Goal: Transaction & Acquisition: Purchase product/service

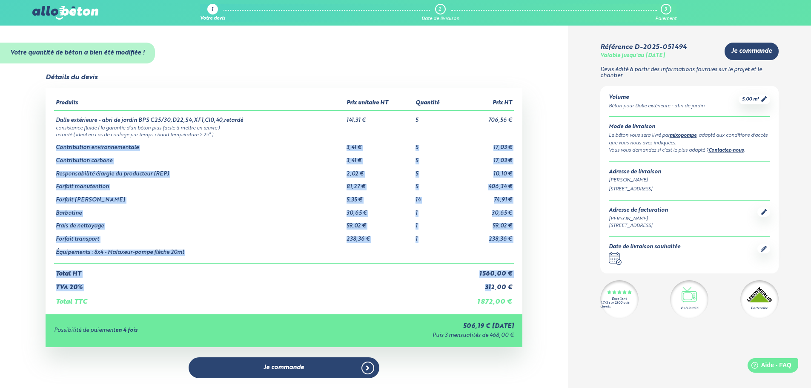
drag, startPoint x: 55, startPoint y: 147, endPoint x: 492, endPoint y: 283, distance: 457.5
click at [492, 283] on table "Produits Prix unitaire HT Quantité Prix HT Dalle extérieure - abri de jardin BP…" at bounding box center [284, 201] width 460 height 209
drag, startPoint x: 496, startPoint y: 165, endPoint x: 497, endPoint y: 161, distance: 4.3
click at [497, 165] on td "10,10 €" at bounding box center [485, 170] width 58 height 13
click at [73, 147] on td "Contribution environnementale" at bounding box center [199, 144] width 291 height 13
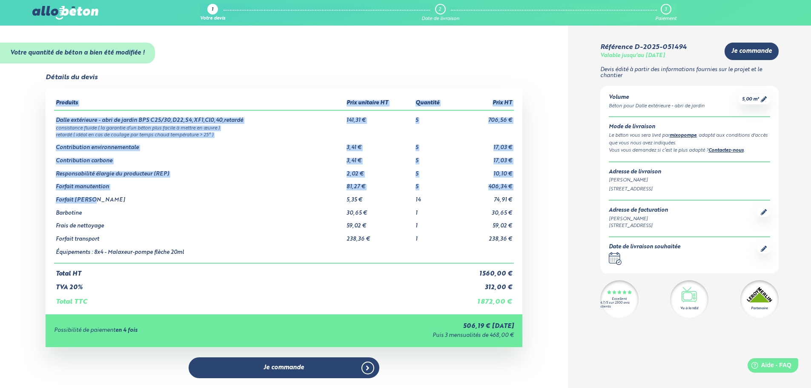
drag, startPoint x: 53, startPoint y: 148, endPoint x: 340, endPoint y: 215, distance: 294.7
click at [261, 200] on div "Produits Prix unitaire HT Quantité Prix HT Dalle extérieure - abri de jardin BP…" at bounding box center [284, 201] width 477 height 226
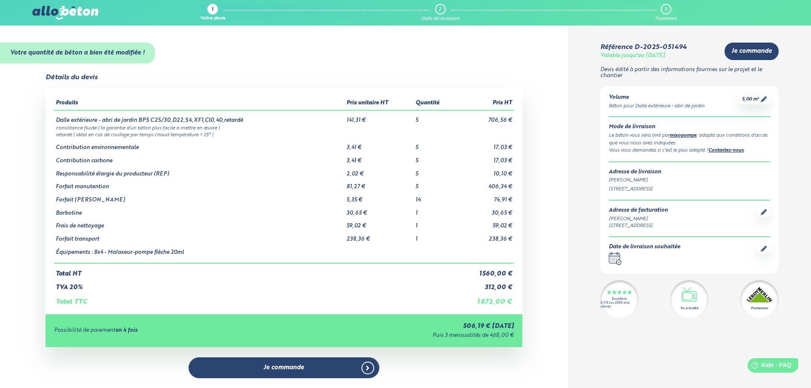
click at [431, 233] on td "1" at bounding box center [435, 236] width 42 height 13
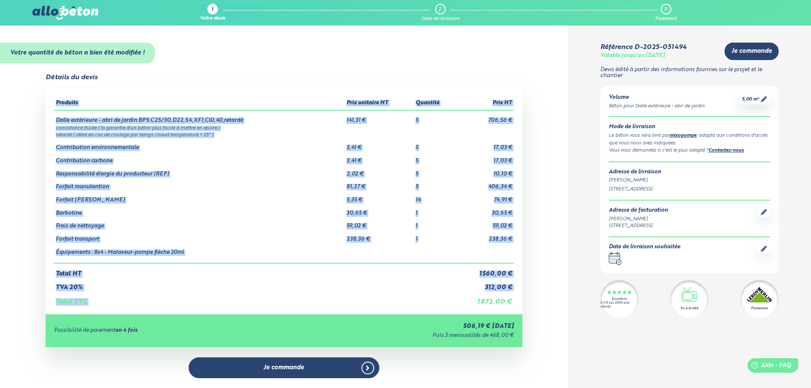
drag, startPoint x: 517, startPoint y: 290, endPoint x: 473, endPoint y: 291, distance: 43.4
click at [473, 291] on div "Produits Prix unitaire HT Quantité Prix HT Dalle extérieure - abri de jardin BP…" at bounding box center [284, 201] width 477 height 226
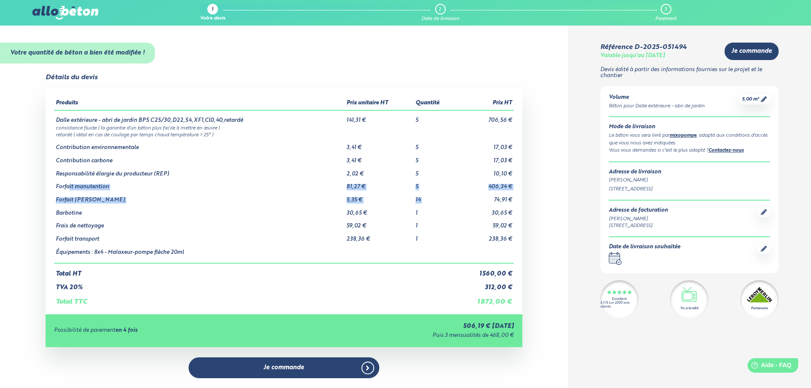
drag, startPoint x: 69, startPoint y: 186, endPoint x: 485, endPoint y: 202, distance: 416.8
click at [485, 202] on tbody "Dalle extérieure - abri de jardin BPS C25/30,D22,S4,XF1,Cl0,40,retardé 141,31 €…" at bounding box center [284, 186] width 460 height 153
drag, startPoint x: 181, startPoint y: 225, endPoint x: 133, endPoint y: 218, distance: 48.2
click at [169, 222] on td "Frais de nettoyage" at bounding box center [199, 222] width 291 height 13
drag, startPoint x: 90, startPoint y: 220, endPoint x: 62, endPoint y: 188, distance: 42.8
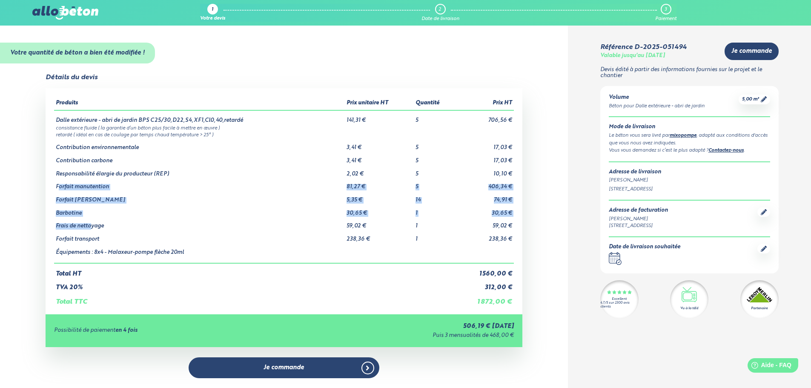
click at [57, 187] on tbody "Dalle extérieure - abri de jardin BPS C25/30,D22,S4,XF1,Cl0,40,retardé 141,31 €…" at bounding box center [284, 186] width 460 height 153
click at [148, 197] on td "Forfait [PERSON_NAME]" at bounding box center [199, 196] width 291 height 13
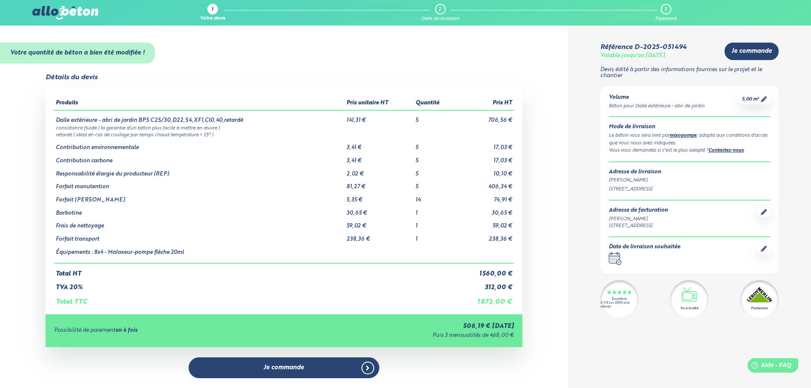
click at [648, 132] on div "Mode de livraison Le béton vous sera livré par mixopompe , adapté aux condition…" at bounding box center [689, 139] width 161 height 30
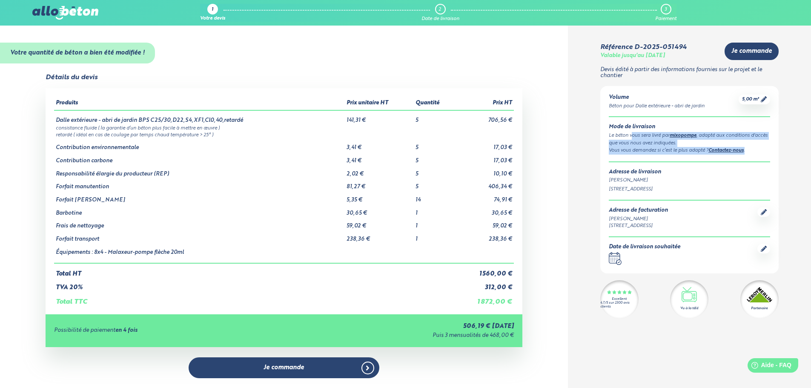
drag, startPoint x: 613, startPoint y: 132, endPoint x: 686, endPoint y: 157, distance: 77.2
click at [680, 158] on div "Volume Béton pour Dalle extérieure - abri de jardin 5,00 m³ Mode de livraison L…" at bounding box center [689, 179] width 178 height 187
click at [656, 149] on div "Vous vous demandez si c’est le plus adapté ? Contactez-nous ." at bounding box center [689, 151] width 161 height 8
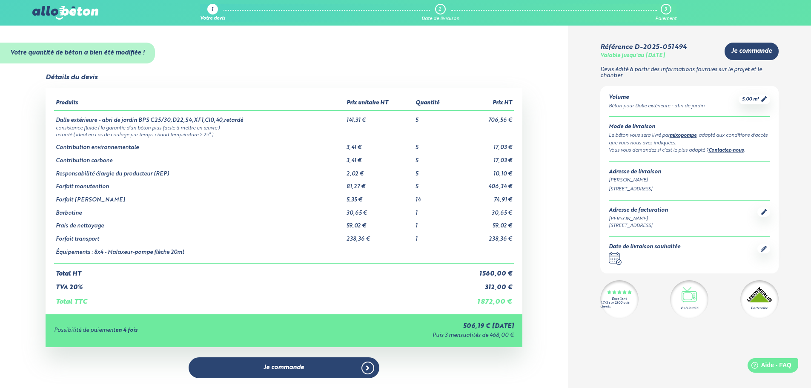
click at [215, 5] on div "1" at bounding box center [212, 9] width 11 height 11
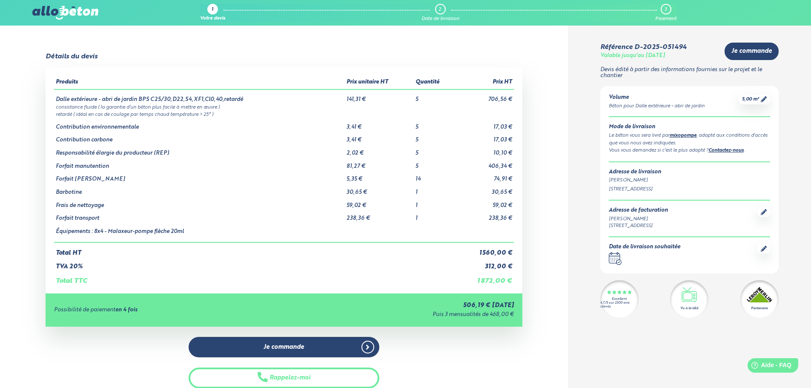
click at [215, 10] on div "1" at bounding box center [212, 9] width 11 height 11
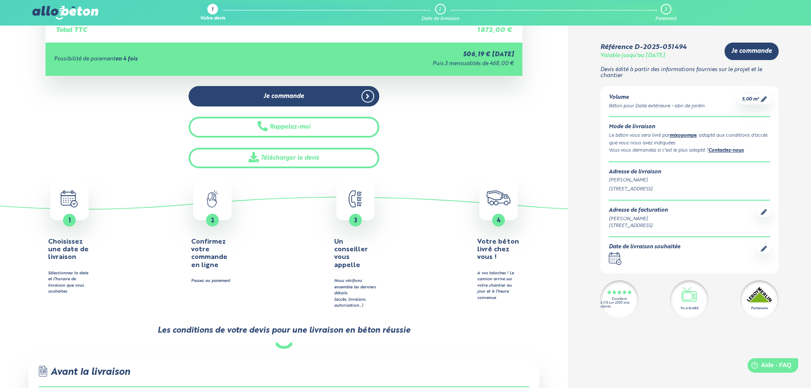
scroll to position [170, 0]
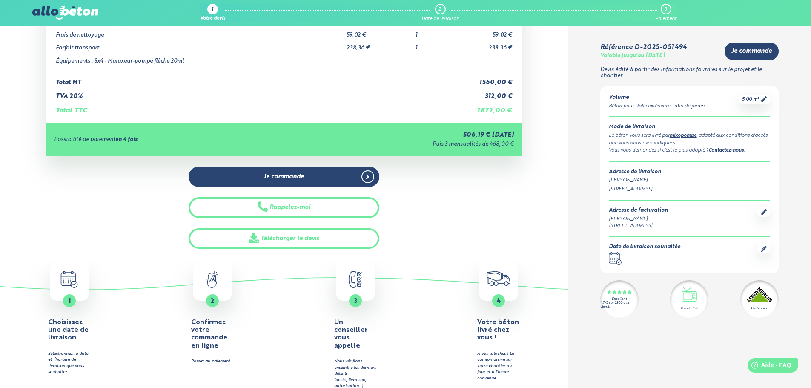
drag, startPoint x: 254, startPoint y: 117, endPoint x: 261, endPoint y: 126, distance: 11.2
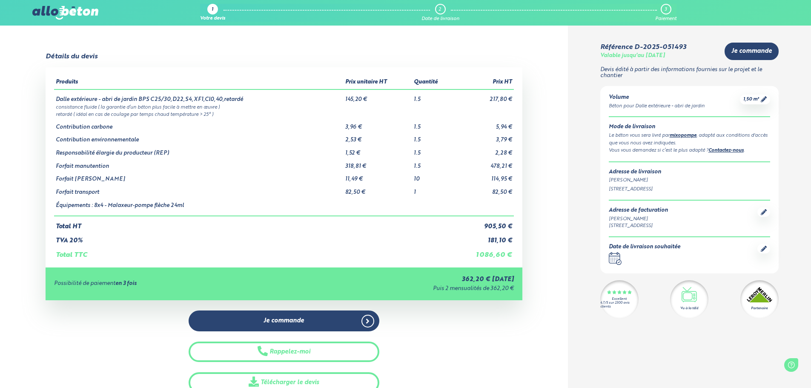
drag, startPoint x: 415, startPoint y: 200, endPoint x: 422, endPoint y: 203, distance: 7.4
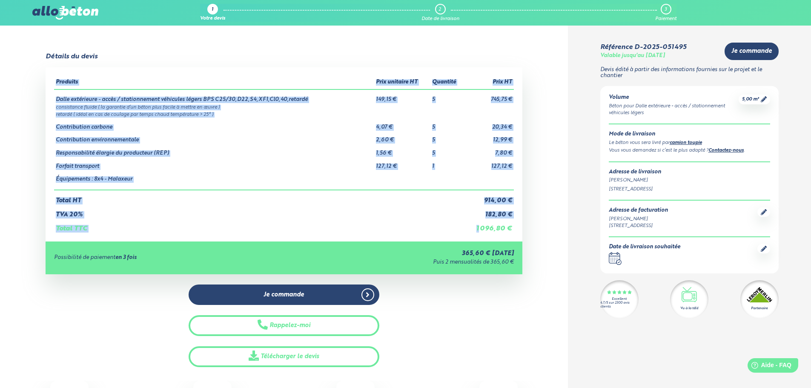
drag, startPoint x: 479, startPoint y: 229, endPoint x: 519, endPoint y: 228, distance: 39.2
click at [519, 228] on div "Produits Prix unitaire HT Quantité Prix HT Dalle extérieure - accès / stationne…" at bounding box center [284, 154] width 477 height 174
